Goal: Task Accomplishment & Management: Manage account settings

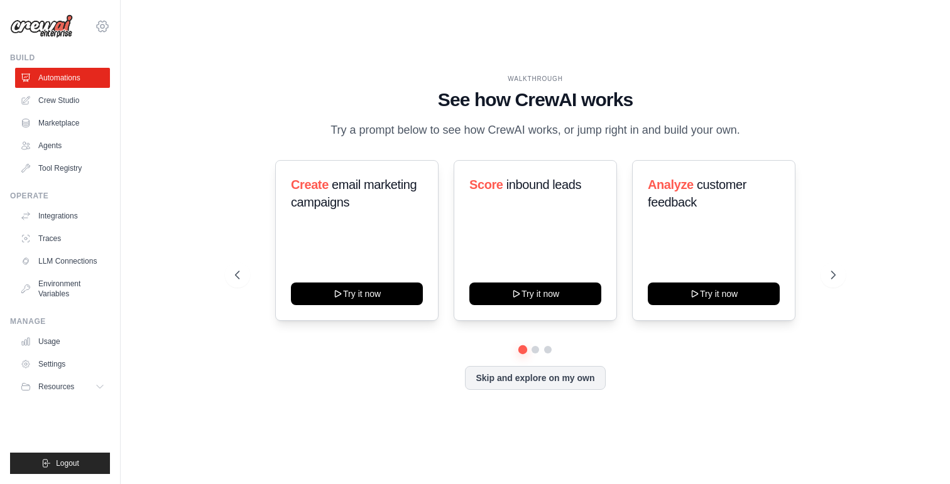
click at [105, 28] on icon at bounding box center [102, 26] width 15 height 15
click at [81, 91] on link "Settings" at bounding box center [102, 84] width 111 height 23
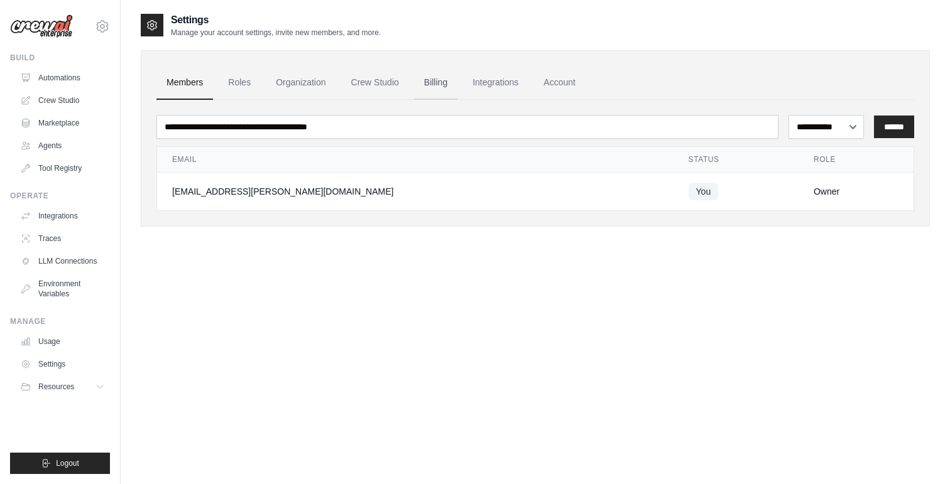
click at [439, 85] on link "Billing" at bounding box center [435, 83] width 43 height 34
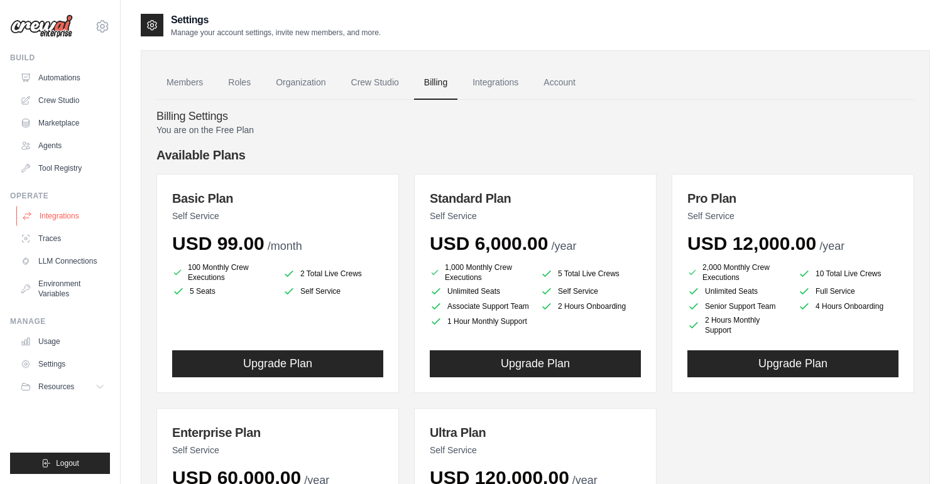
click at [73, 214] on link "Integrations" at bounding box center [63, 216] width 95 height 20
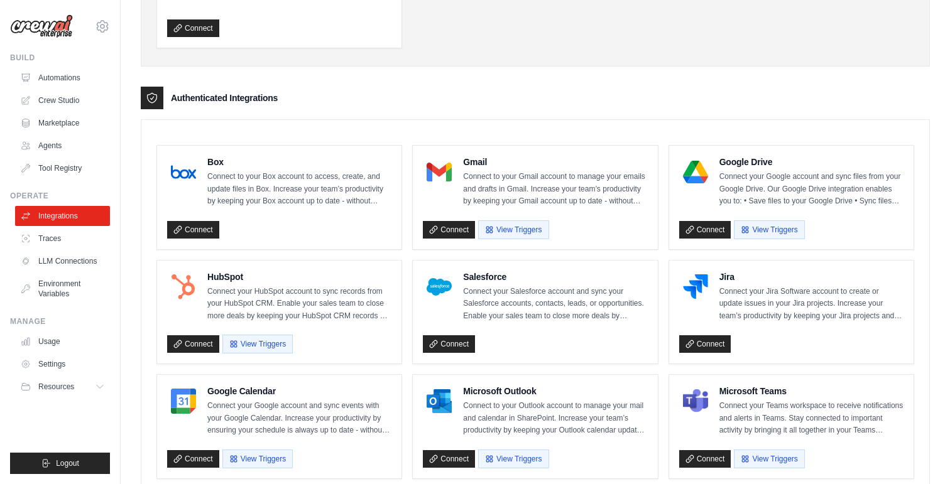
scroll to position [244, 0]
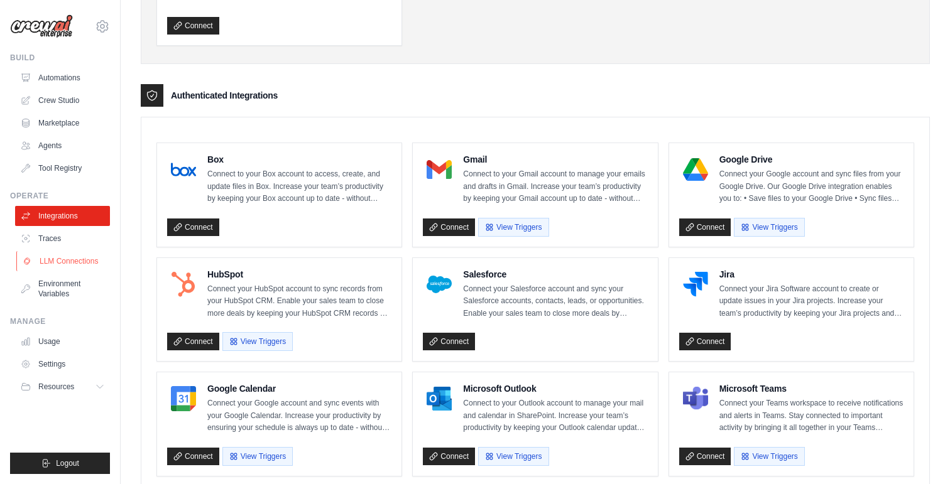
click at [57, 259] on link "LLM Connections" at bounding box center [63, 261] width 95 height 20
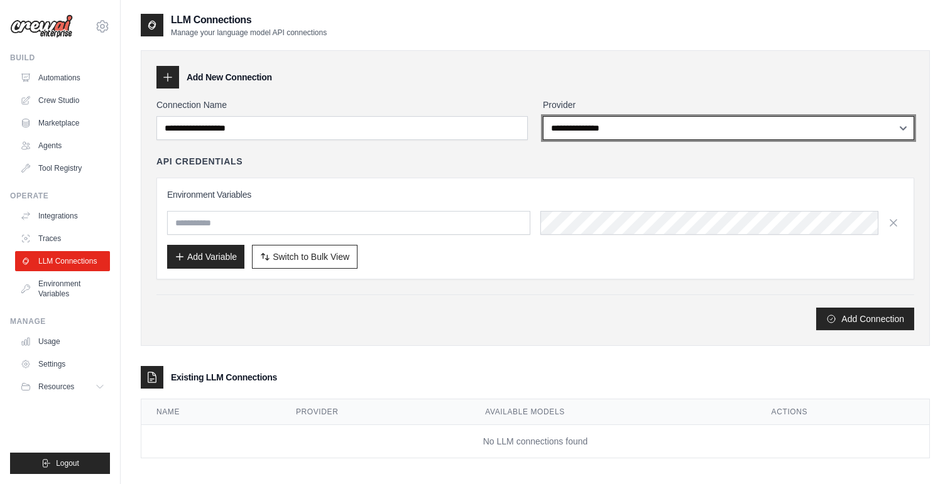
click at [589, 118] on select "**********" at bounding box center [728, 128] width 371 height 24
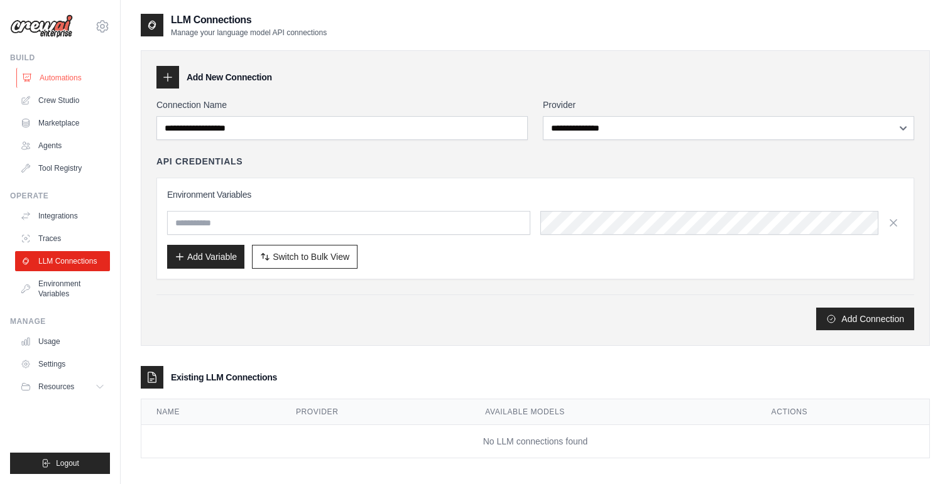
click at [58, 80] on link "Automations" at bounding box center [63, 78] width 95 height 20
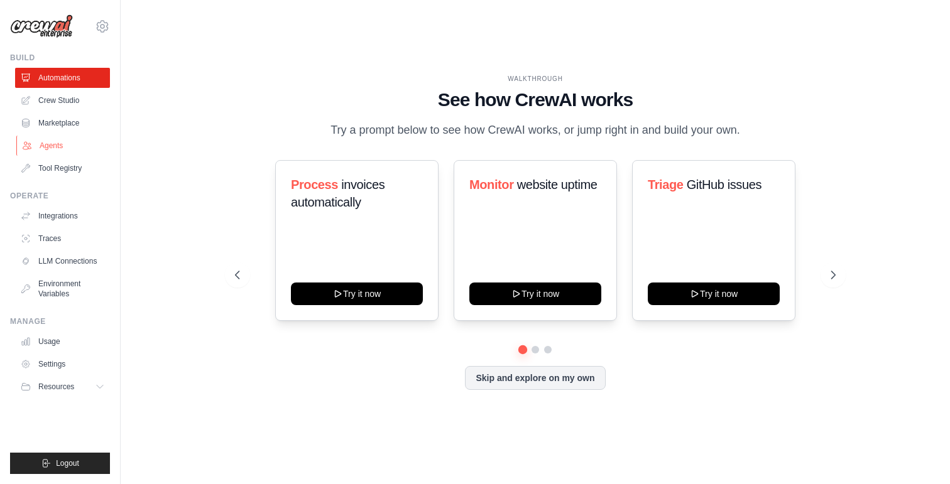
click at [54, 142] on link "Agents" at bounding box center [63, 146] width 95 height 20
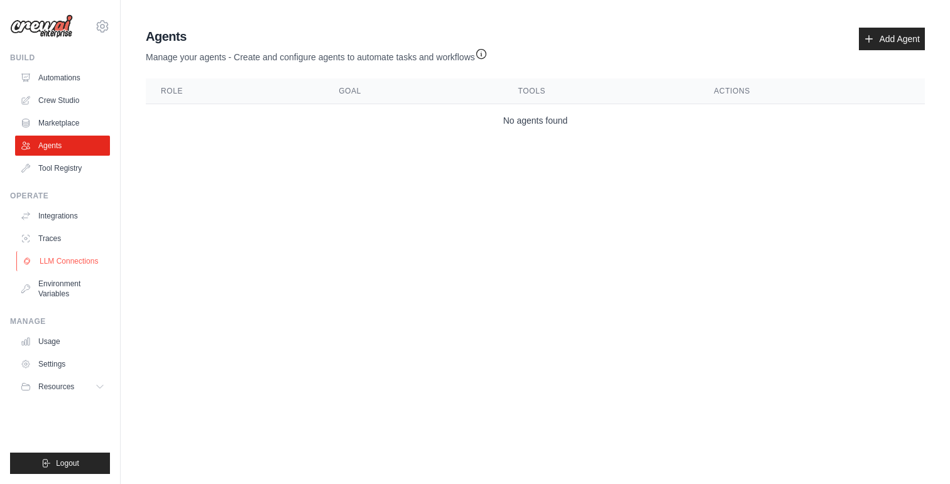
click at [51, 259] on link "LLM Connections" at bounding box center [63, 261] width 95 height 20
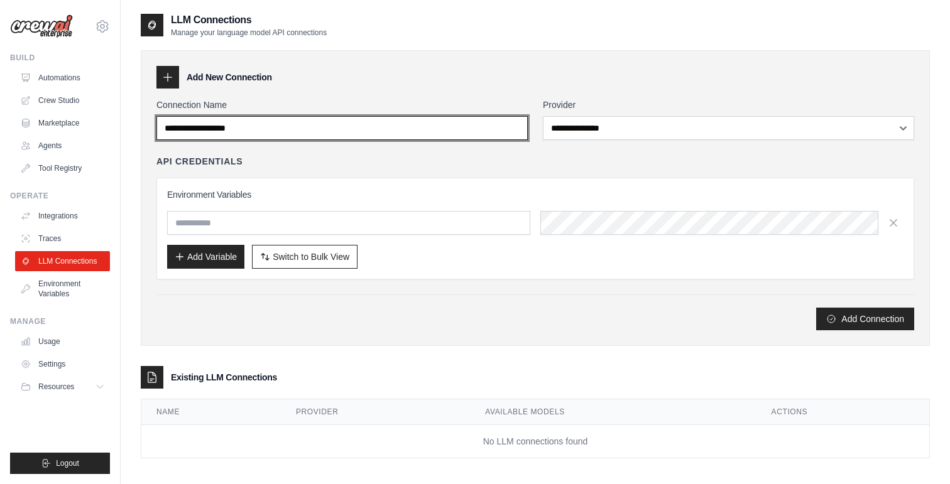
click at [284, 129] on input "Connection Name" at bounding box center [341, 128] width 371 height 24
drag, startPoint x: 284, startPoint y: 129, endPoint x: 166, endPoint y: 129, distance: 118.7
click at [166, 129] on input "Connection Name" at bounding box center [341, 128] width 371 height 24
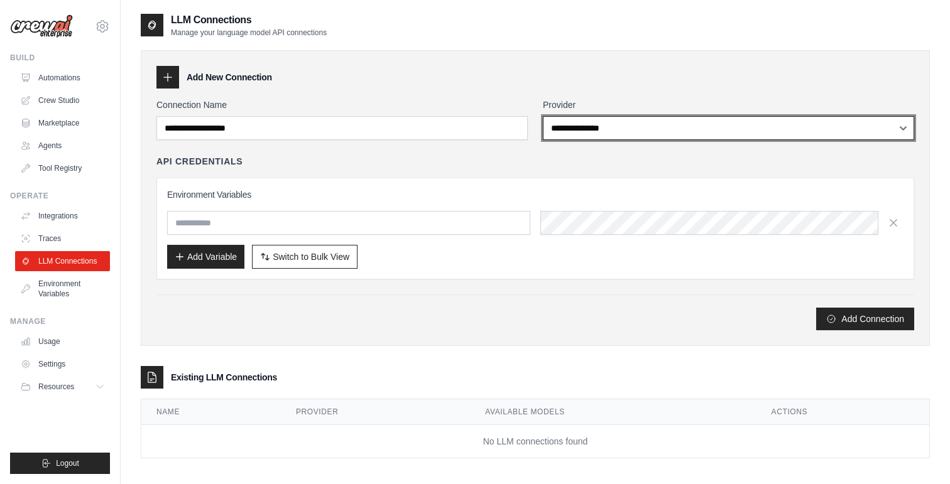
click at [632, 134] on select "**********" at bounding box center [728, 128] width 371 height 24
select select "******"
click at [543, 116] on select "**********" at bounding box center [728, 128] width 371 height 24
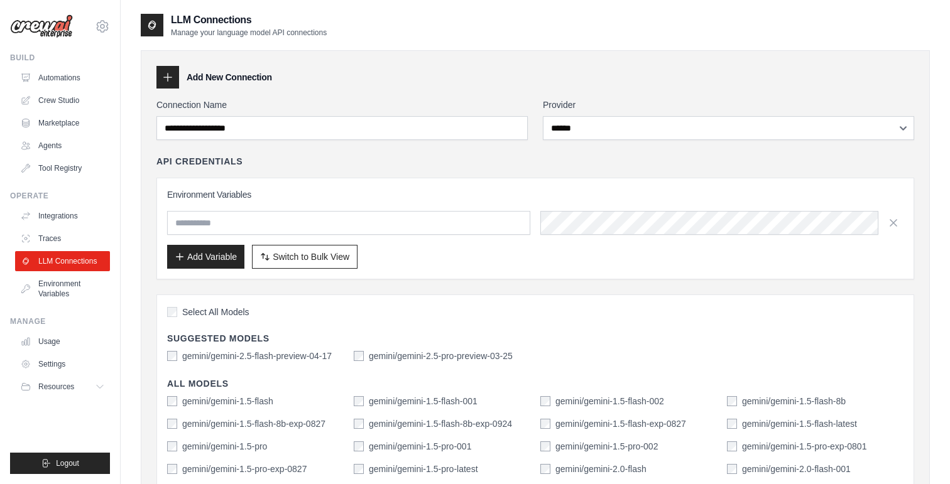
click at [515, 175] on div "API Credentials Environment Variables Add Variable Switch to Bulk View Switch t…" at bounding box center [534, 217] width 757 height 124
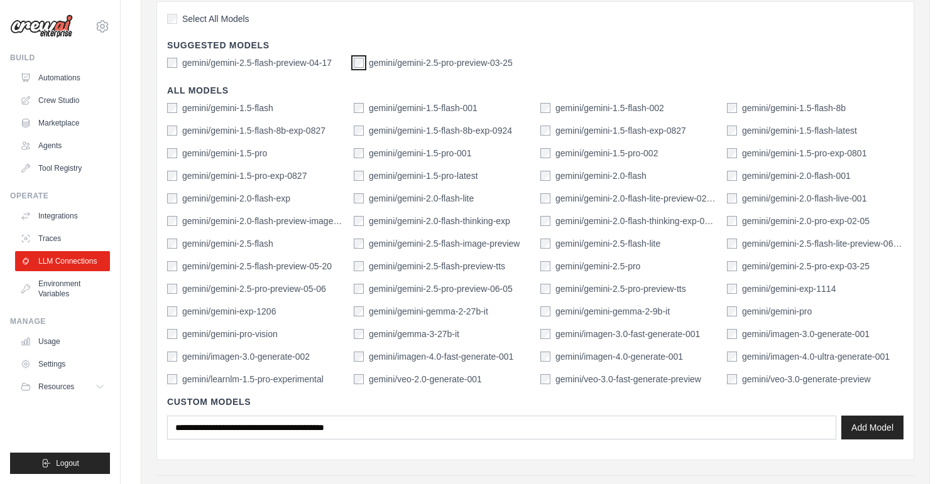
scroll to position [481, 0]
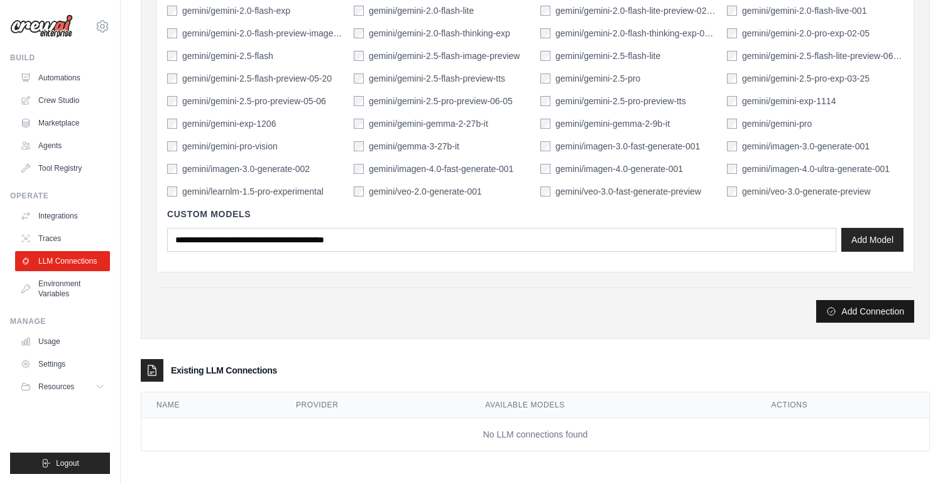
click at [838, 312] on button "Add Connection" at bounding box center [865, 311] width 98 height 23
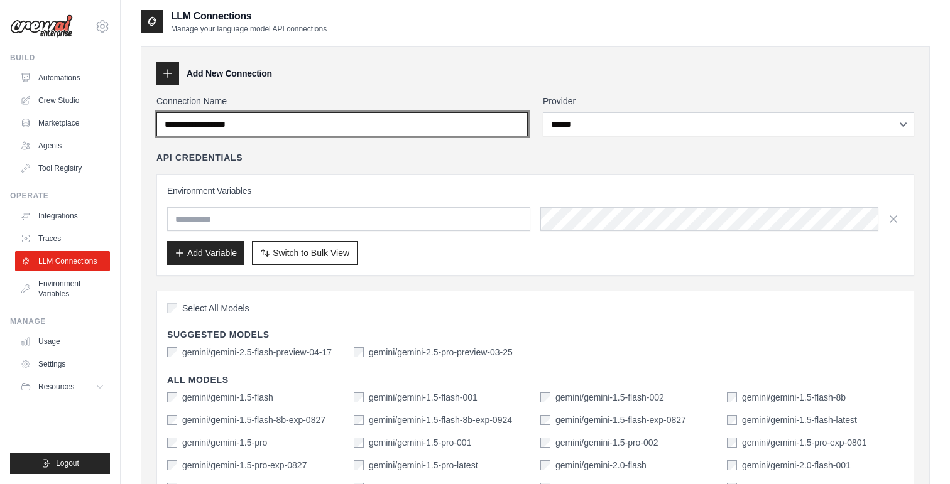
scroll to position [0, 0]
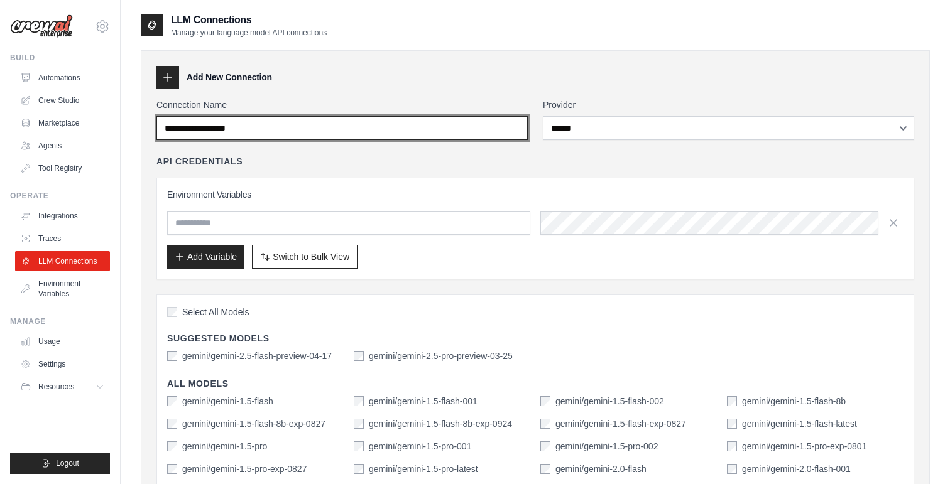
click at [284, 127] on input "Connection Name" at bounding box center [341, 128] width 371 height 24
type input "********"
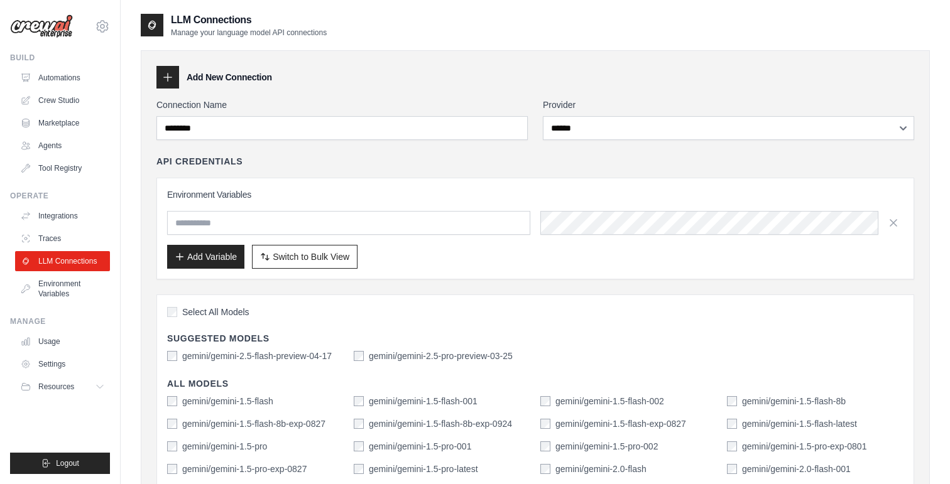
click at [517, 161] on div "API Credentials" at bounding box center [534, 161] width 757 height 13
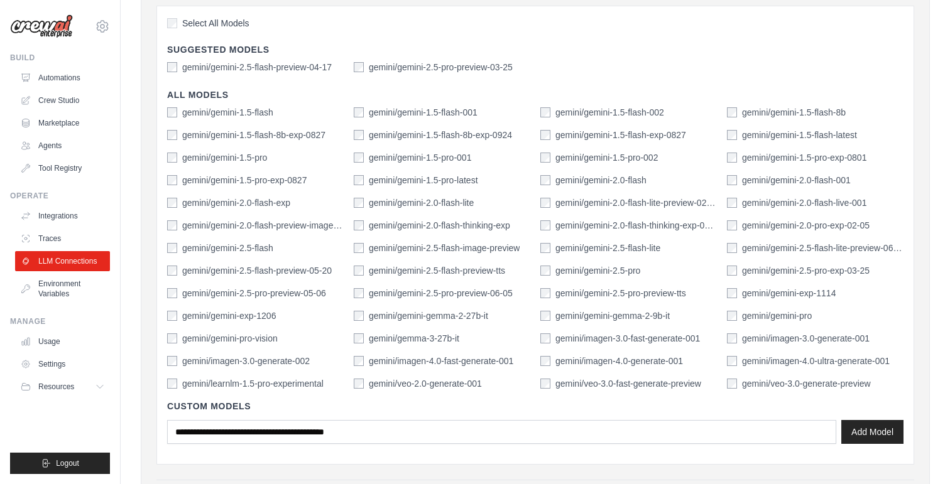
scroll to position [481, 0]
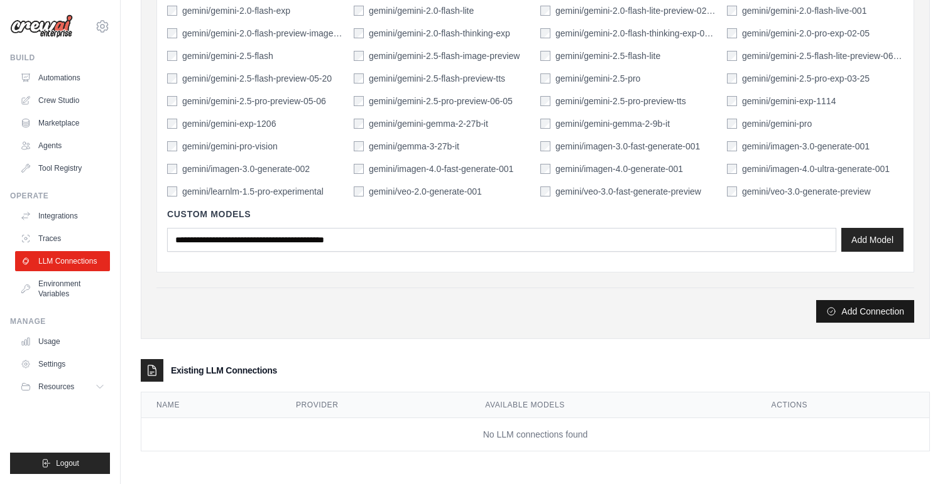
click at [853, 312] on button "Add Connection" at bounding box center [865, 311] width 98 height 23
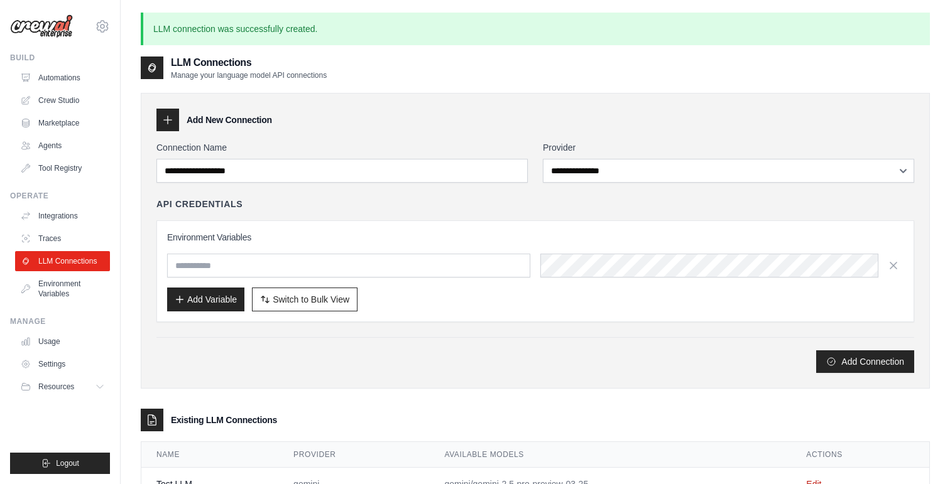
scroll to position [11, 0]
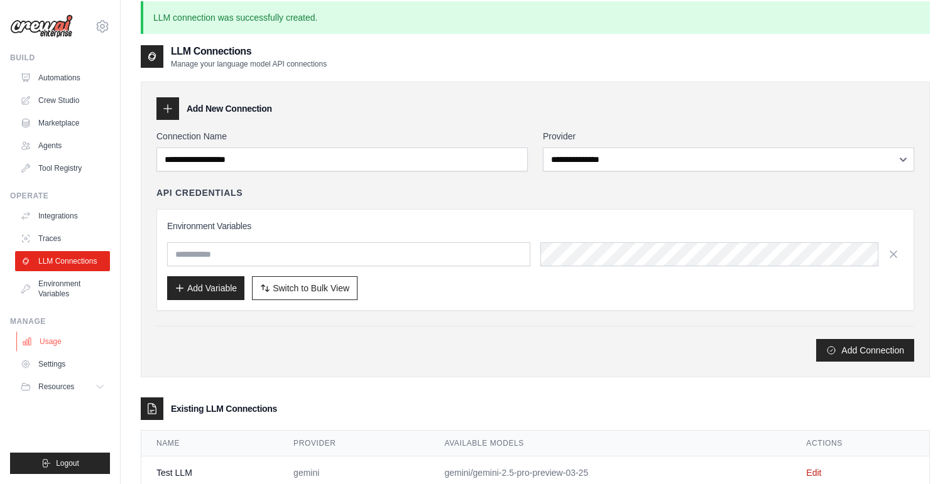
click at [58, 341] on link "Usage" at bounding box center [63, 342] width 95 height 20
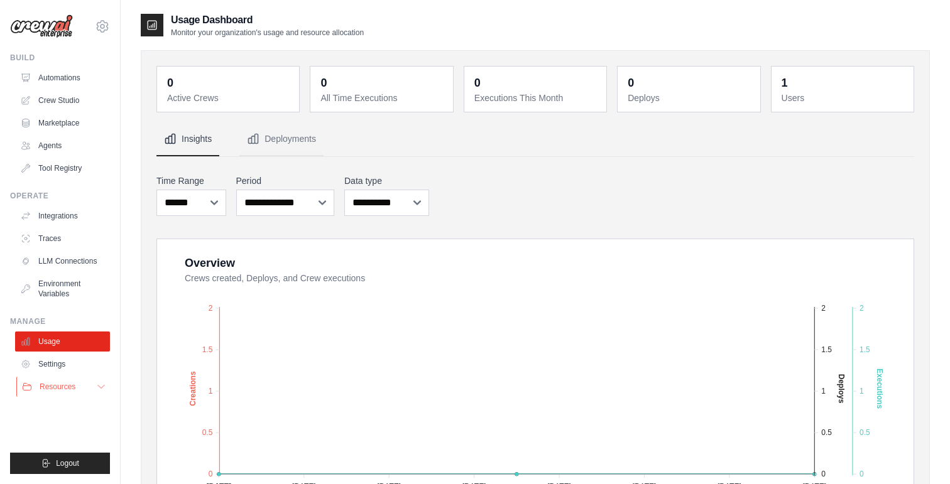
click at [100, 388] on icon at bounding box center [101, 387] width 10 height 10
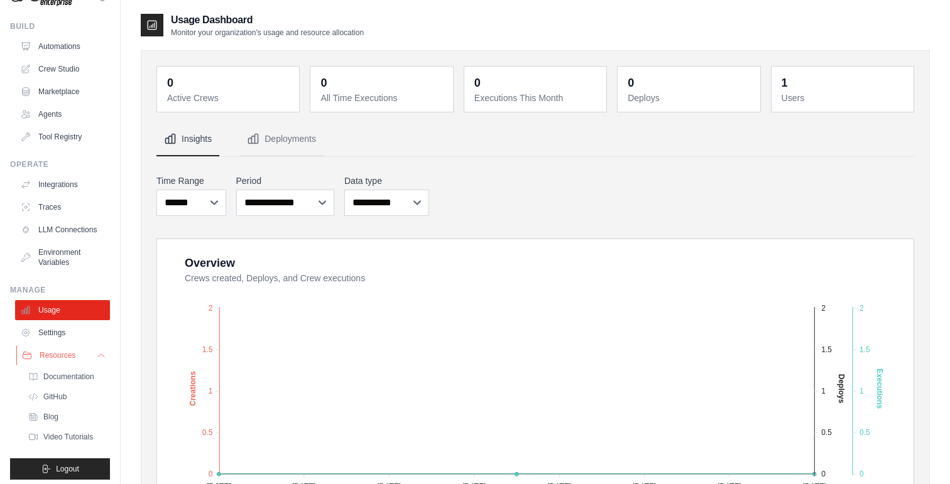
scroll to position [37, 0]
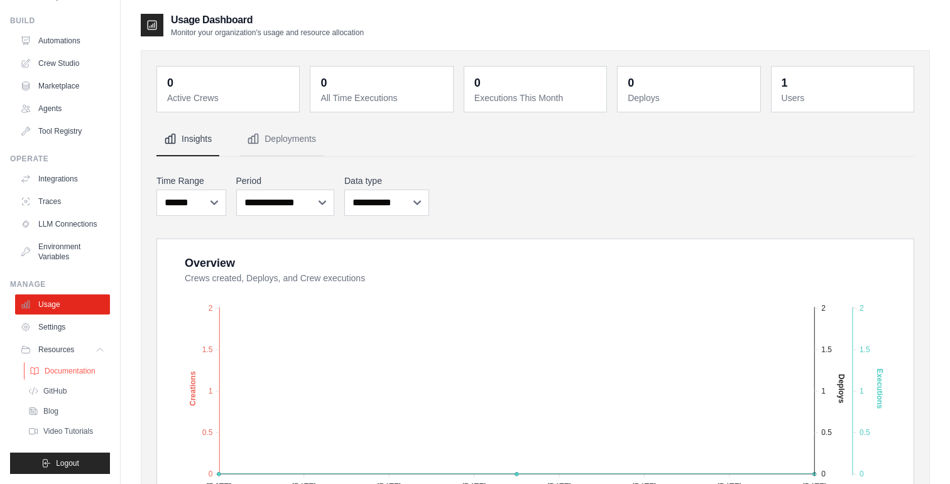
click at [68, 372] on span "Documentation" at bounding box center [70, 371] width 51 height 10
